Goal: Information Seeking & Learning: Check status

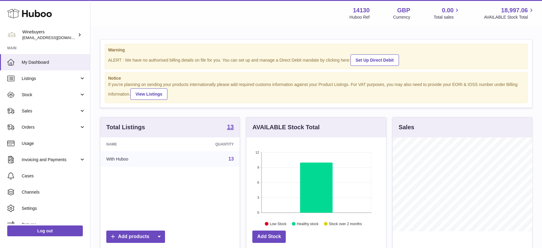
scroll to position [94, 139]
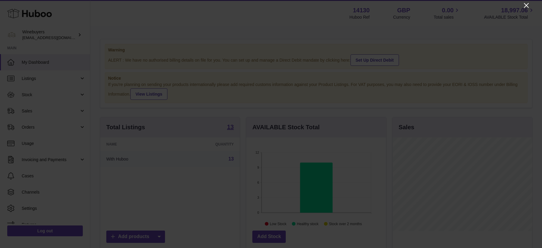
click at [527, 8] on icon "Close" at bounding box center [525, 5] width 7 height 7
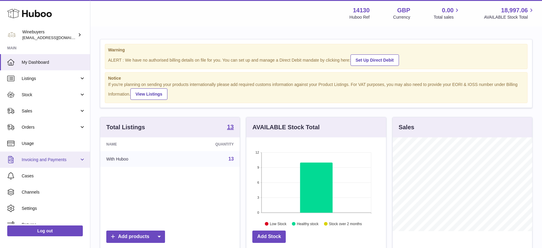
click at [49, 154] on link "Invoicing and Payments" at bounding box center [45, 160] width 90 height 16
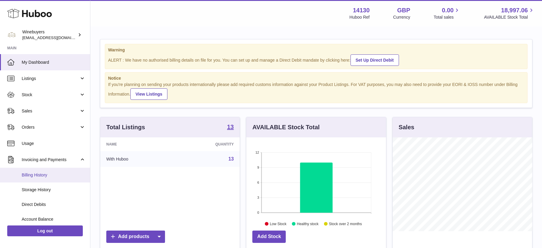
click at [44, 173] on span "Billing History" at bounding box center [54, 175] width 64 height 6
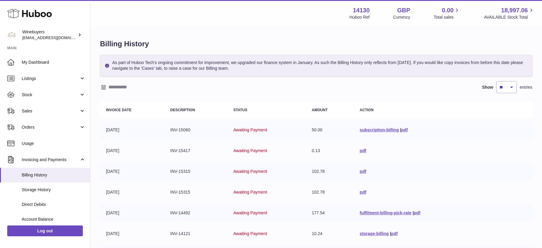
scroll to position [86, 0]
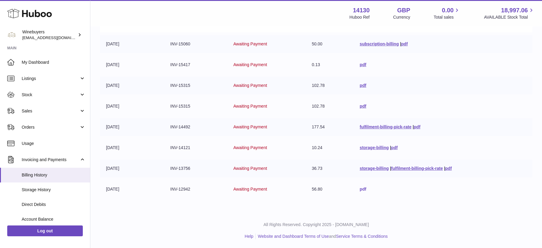
click at [361, 190] on link "pdf" at bounding box center [363, 189] width 7 height 5
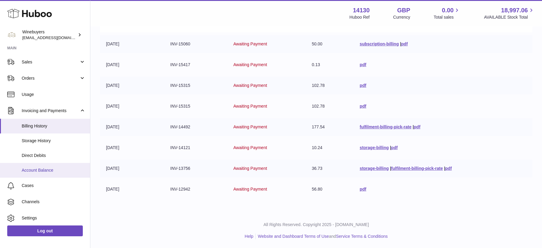
click at [42, 169] on span "Account Balance" at bounding box center [54, 171] width 64 height 6
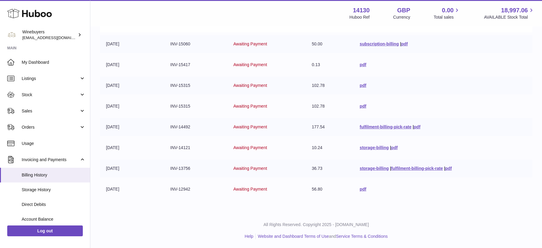
scroll to position [72, 0]
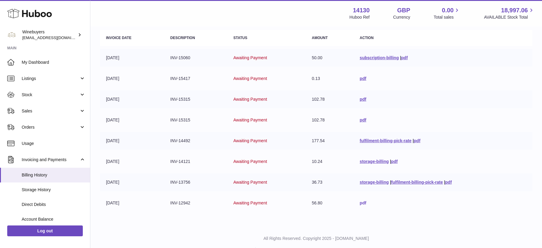
click at [361, 203] on link "pdf" at bounding box center [363, 203] width 7 height 5
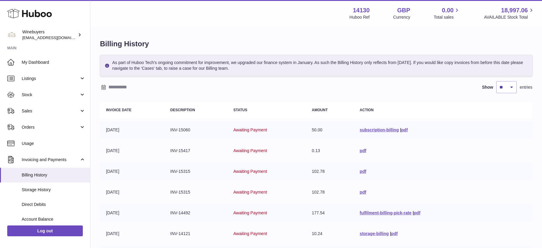
scroll to position [86, 0]
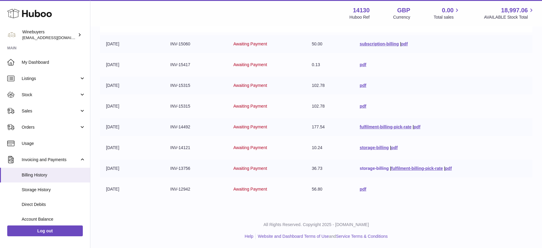
click at [377, 168] on link "storage-billing" at bounding box center [374, 168] width 29 height 5
click at [419, 168] on link "fulfilment-billing-pick-rate" at bounding box center [417, 168] width 52 height 5
click at [449, 169] on link "pdf" at bounding box center [448, 168] width 7 height 5
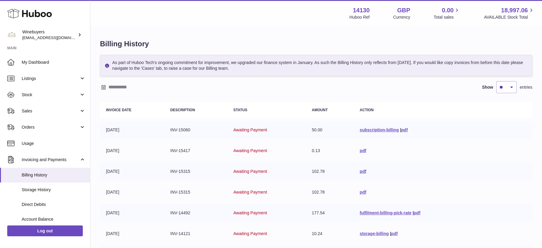
scroll to position [86, 0]
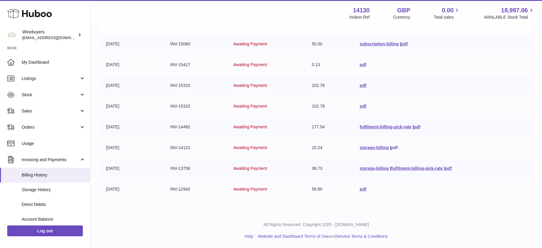
click at [395, 147] on link "pdf" at bounding box center [394, 147] width 7 height 5
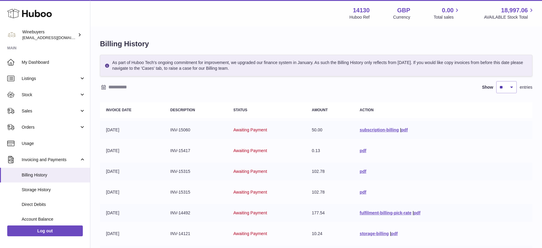
scroll to position [86, 0]
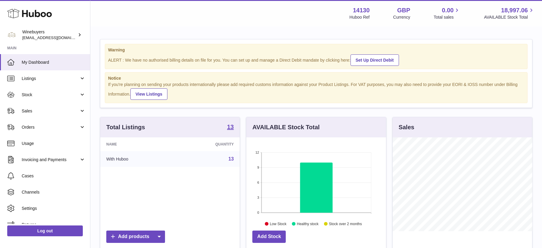
scroll to position [94, 139]
click at [58, 96] on span "Stock" at bounding box center [50, 95] width 57 height 6
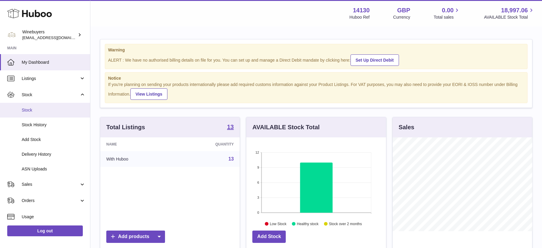
click at [55, 110] on span "Stock" at bounding box center [54, 110] width 64 height 6
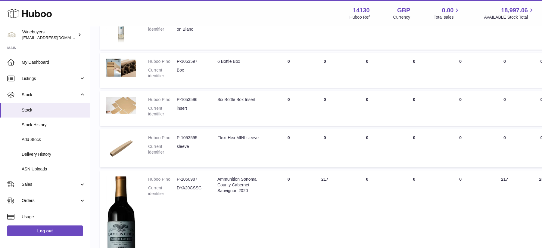
scroll to position [428, 0]
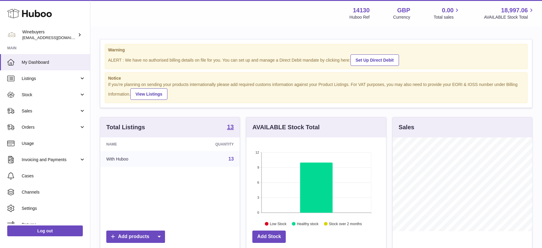
scroll to position [94, 139]
click at [53, 79] on span "Listings" at bounding box center [50, 79] width 57 height 6
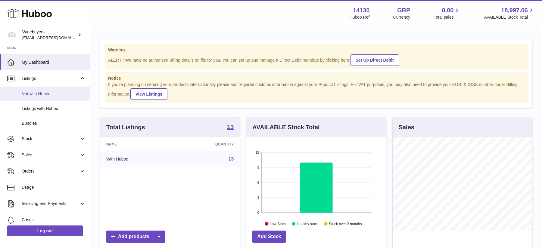
click at [51, 97] on link "Not with Huboo" at bounding box center [45, 94] width 90 height 15
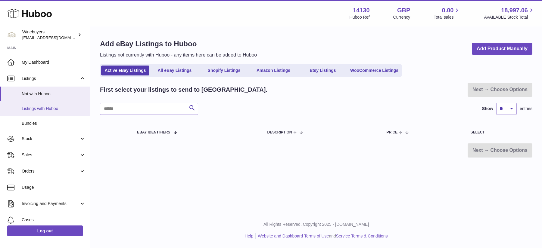
click at [51, 105] on link "Listings with Huboo" at bounding box center [45, 108] width 90 height 15
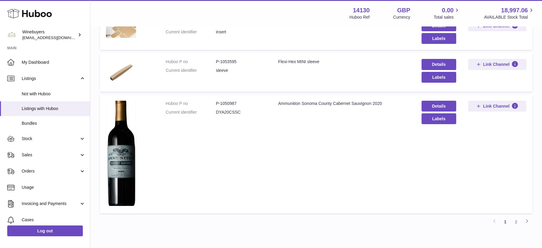
scroll to position [446, 0]
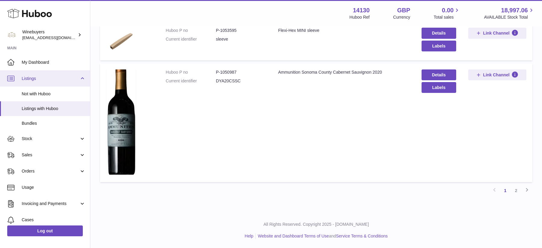
click at [82, 76] on link "Listings" at bounding box center [45, 78] width 90 height 16
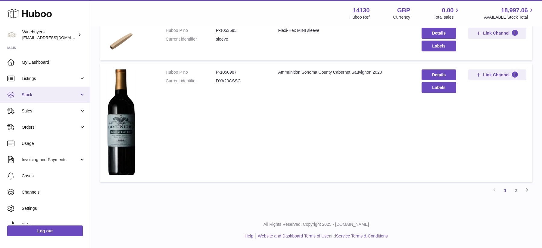
click at [54, 97] on span "Stock" at bounding box center [50, 95] width 57 height 6
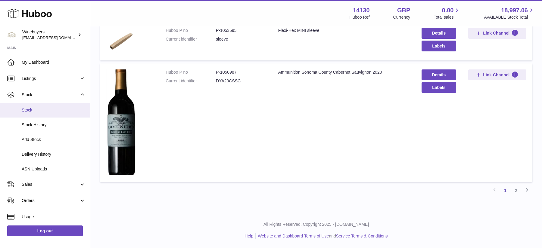
click at [65, 111] on span "Stock" at bounding box center [54, 110] width 64 height 6
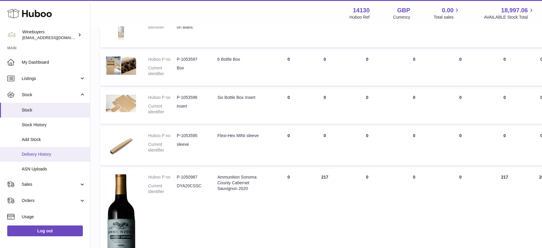
scroll to position [23, 0]
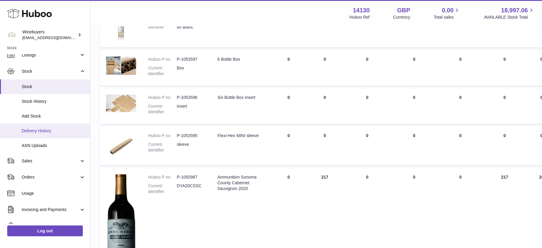
click at [58, 137] on link "Delivery History" at bounding box center [45, 131] width 90 height 15
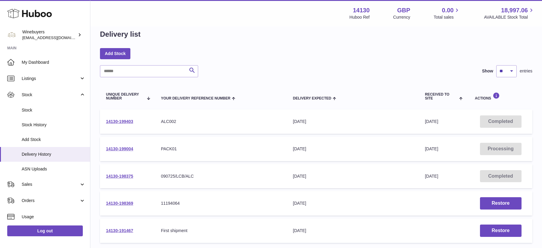
scroll to position [47, 0]
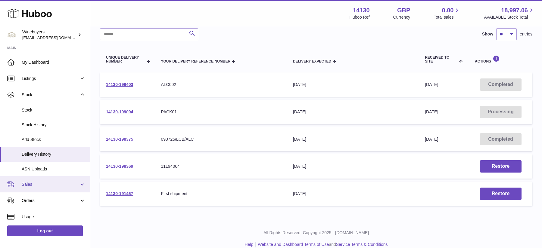
click at [40, 184] on span "Sales" at bounding box center [50, 185] width 57 height 6
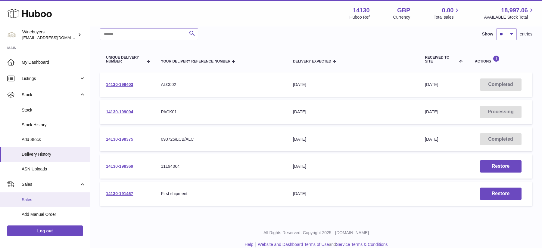
click at [41, 197] on link "Sales" at bounding box center [45, 200] width 90 height 15
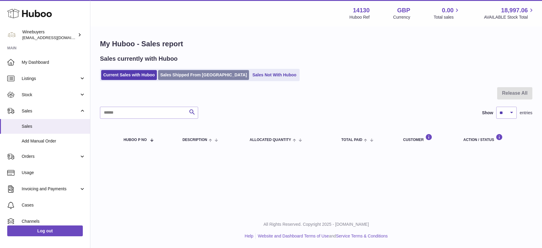
click at [188, 76] on link "Sales Shipped From [GEOGRAPHIC_DATA]" at bounding box center [203, 75] width 91 height 10
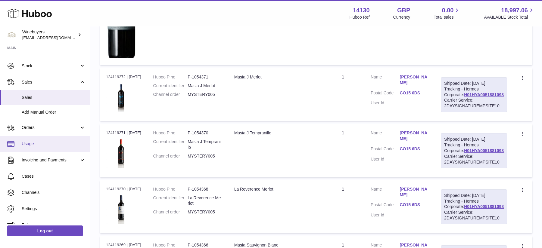
scroll to position [31, 0]
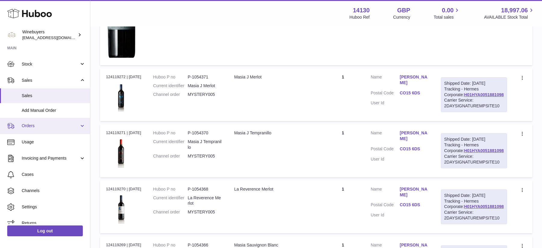
click at [48, 128] on span "Orders" at bounding box center [50, 126] width 57 height 6
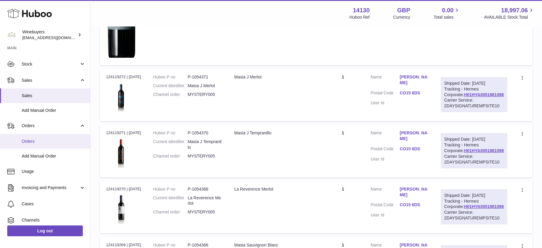
click at [47, 145] on link "Orders" at bounding box center [45, 141] width 90 height 15
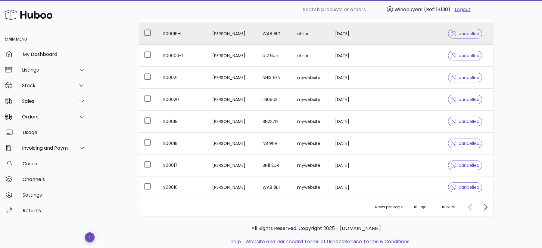
scroll to position [146, 0]
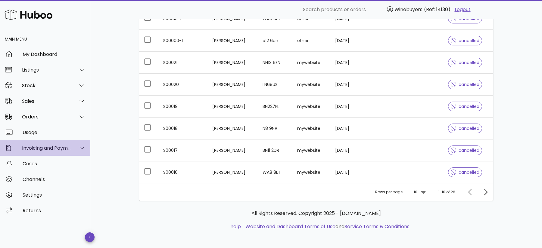
click at [29, 150] on div "Invoicing and Payments" at bounding box center [46, 148] width 49 height 6
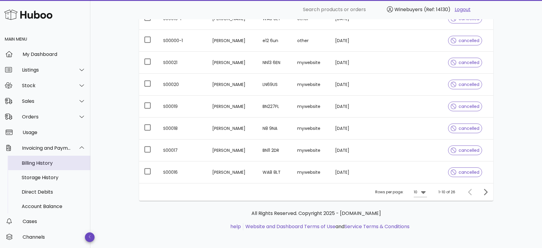
click at [33, 161] on div "Billing History" at bounding box center [54, 163] width 64 height 6
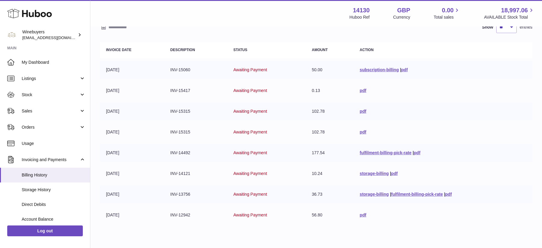
scroll to position [86, 0]
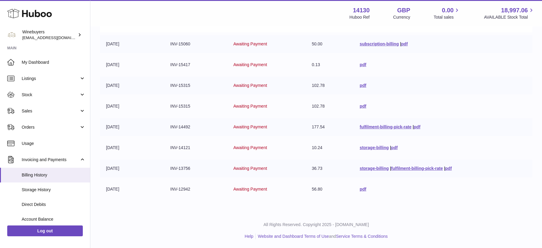
click at [248, 146] on span "Awaiting Payment" at bounding box center [250, 147] width 34 height 5
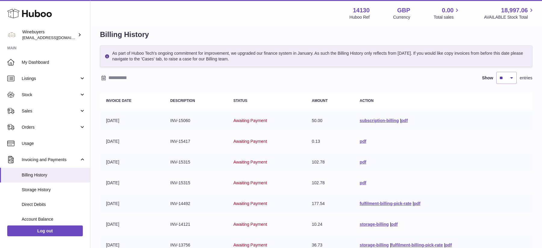
scroll to position [0, 0]
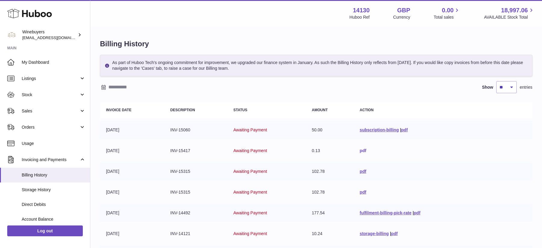
click at [360, 150] on link "pdf" at bounding box center [363, 150] width 7 height 5
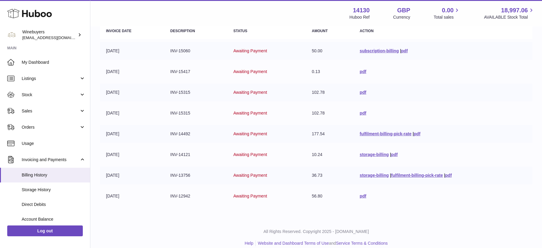
scroll to position [86, 0]
